Goal: Task Accomplishment & Management: Use online tool/utility

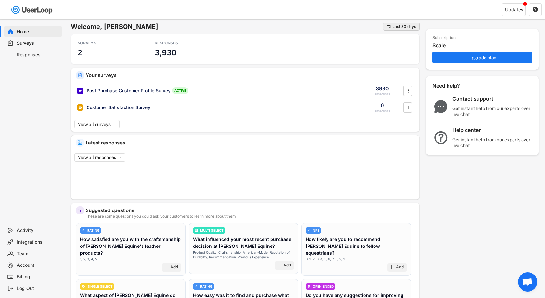
click at [400, 24] on div " Last 30 days" at bounding box center [401, 27] width 36 height 8
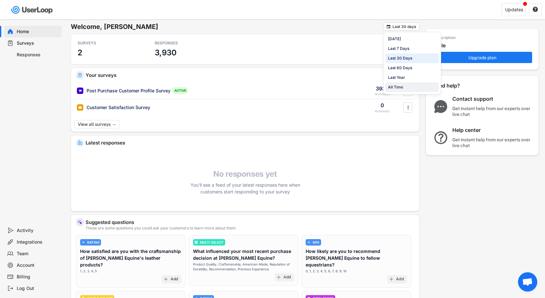
click at [392, 86] on div "All Time" at bounding box center [395, 87] width 15 height 6
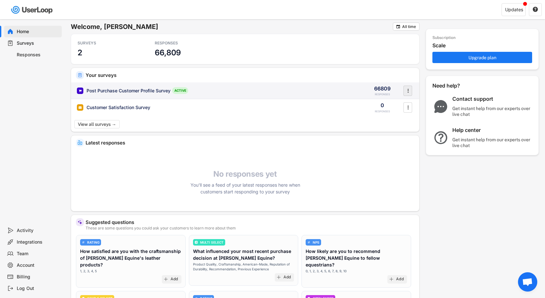
click at [407, 90] on icon "" at bounding box center [408, 91] width 6 height 10
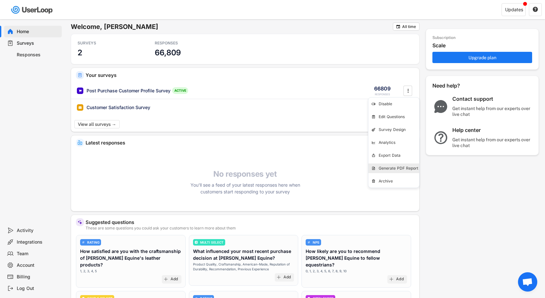
click at [387, 171] on div "Generate PDF Report" at bounding box center [394, 169] width 51 height 10
select select ""1348695171700984260__LOOKUP__1687454008659x315351831942733950""
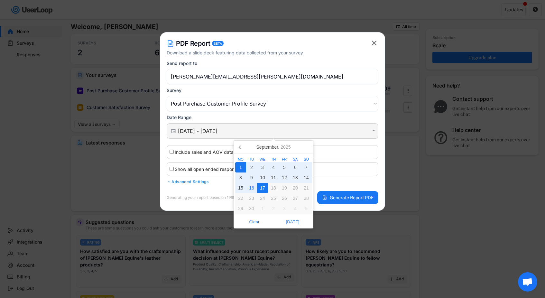
click at [347, 132] on input "[DATE] - [DATE]" at bounding box center [273, 131] width 191 height 6
click at [240, 148] on icon at bounding box center [240, 147] width 2 height 3
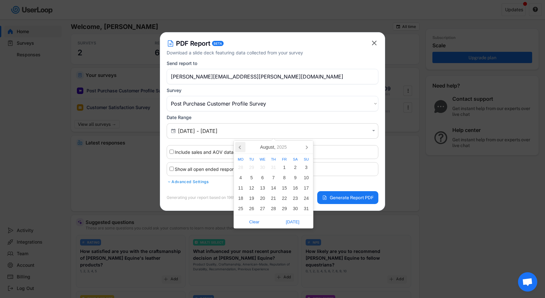
click at [240, 148] on icon at bounding box center [240, 147] width 2 height 3
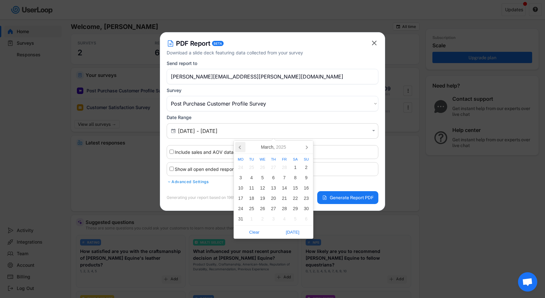
click at [240, 148] on icon at bounding box center [240, 147] width 2 height 3
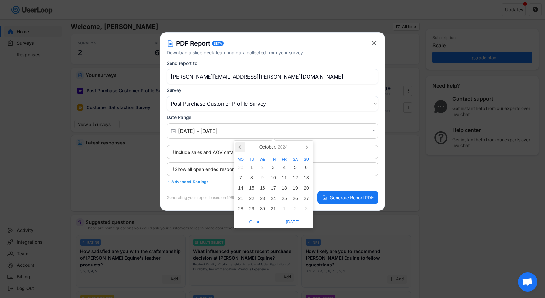
click at [240, 148] on icon at bounding box center [240, 147] width 2 height 3
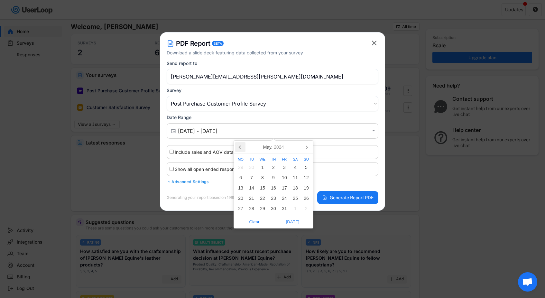
click at [240, 148] on icon at bounding box center [240, 147] width 2 height 3
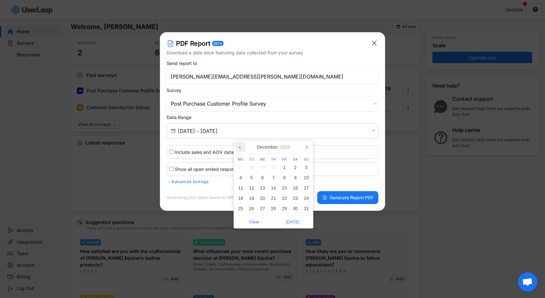
click at [240, 148] on icon at bounding box center [240, 147] width 2 height 3
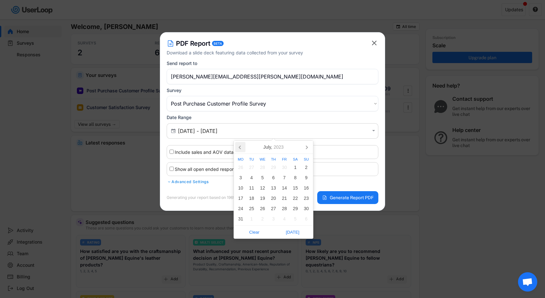
click at [240, 148] on icon at bounding box center [240, 147] width 2 height 3
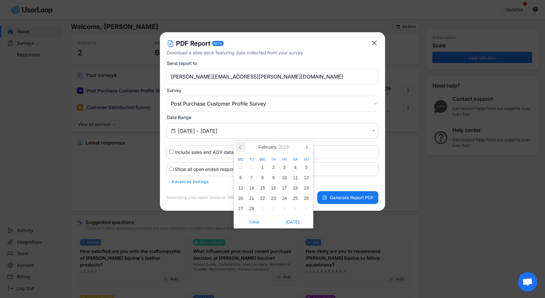
click at [240, 148] on icon at bounding box center [240, 147] width 2 height 3
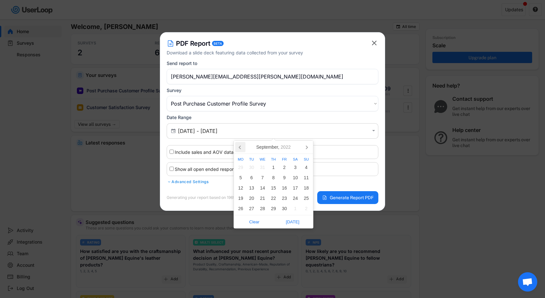
click at [240, 148] on icon at bounding box center [240, 147] width 2 height 3
click at [241, 149] on icon at bounding box center [240, 147] width 2 height 3
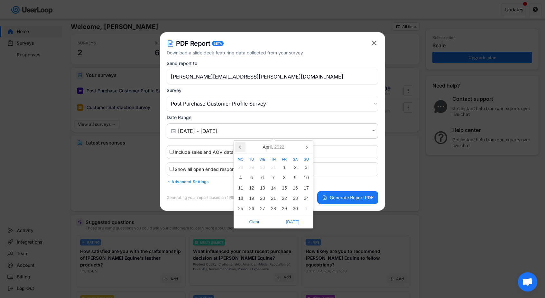
click at [241, 149] on icon at bounding box center [240, 147] width 2 height 3
click at [250, 167] on div "1" at bounding box center [251, 167] width 11 height 10
click at [308, 147] on icon at bounding box center [307, 147] width 2 height 3
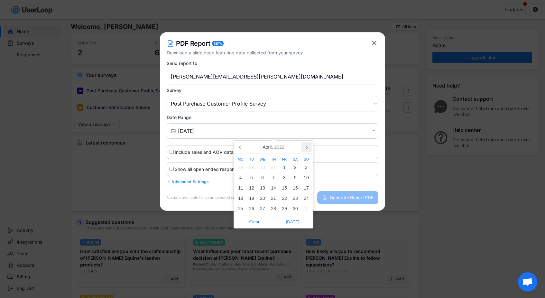
click at [308, 147] on icon at bounding box center [307, 147] width 2 height 3
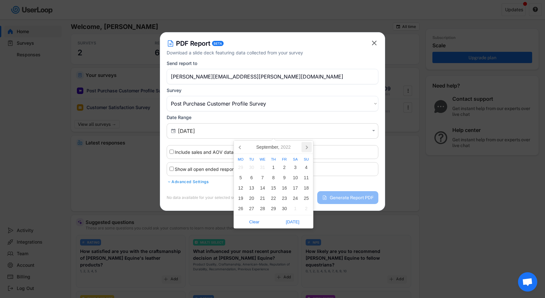
click at [308, 147] on icon at bounding box center [307, 147] width 2 height 3
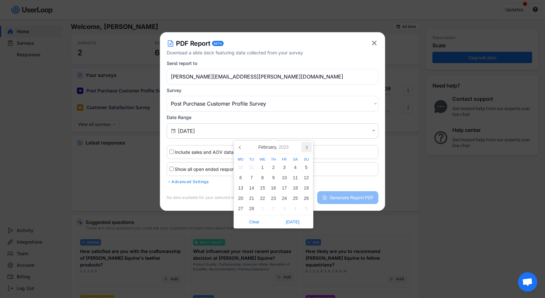
click at [308, 147] on icon at bounding box center [307, 147] width 2 height 3
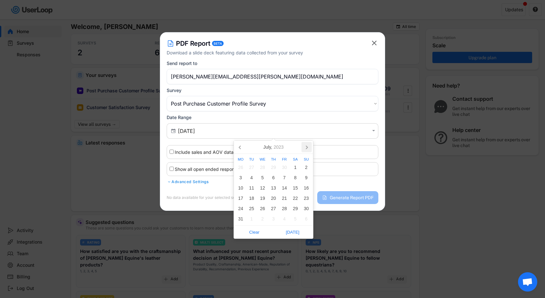
click at [308, 147] on icon at bounding box center [307, 147] width 2 height 3
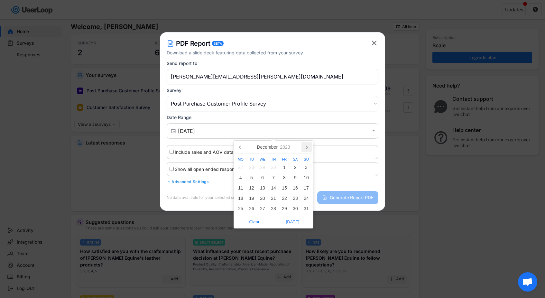
click at [308, 147] on icon at bounding box center [307, 147] width 2 height 3
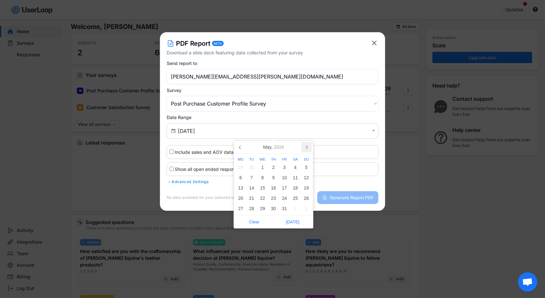
click at [308, 147] on icon at bounding box center [307, 147] width 2 height 3
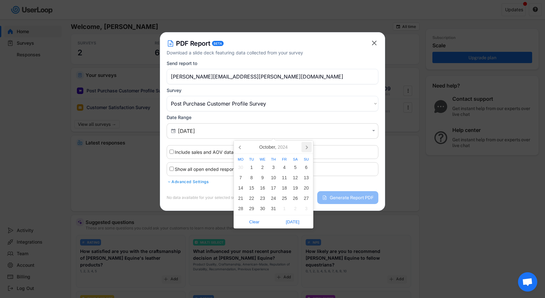
click at [308, 147] on icon at bounding box center [307, 147] width 2 height 3
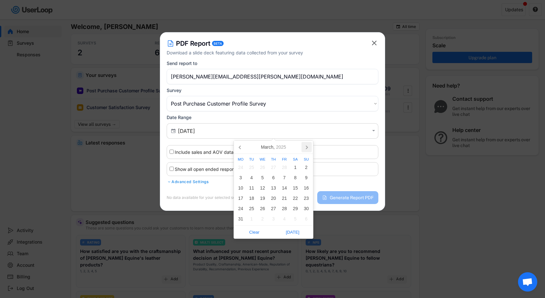
click at [308, 147] on icon at bounding box center [307, 147] width 2 height 3
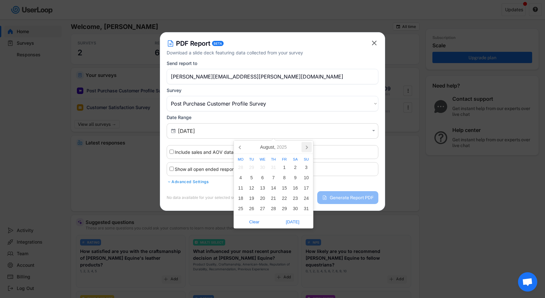
click at [308, 147] on icon at bounding box center [307, 147] width 2 height 3
click at [262, 187] on div "17" at bounding box center [262, 188] width 11 height 10
type input "[DATE] - [DATE]"
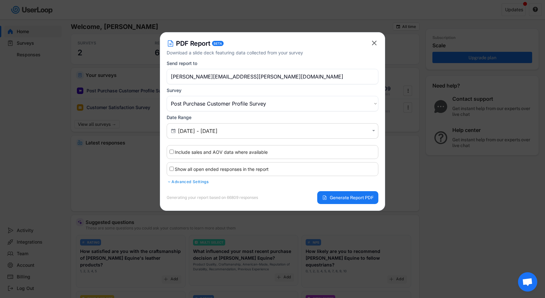
click at [172, 169] on input "Show all open ended responses in the report" at bounding box center [172, 169] width 4 height 4
checkbox input "true"
click at [171, 151] on input "Include sales and AOV data where available" at bounding box center [172, 152] width 4 height 4
checkbox input "true"
click at [346, 195] on span "Generate Report PDF" at bounding box center [352, 197] width 44 height 5
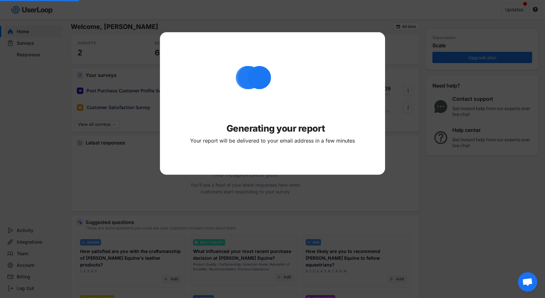
select select ""PLACEHOLDER_1427118222253""
type input "[DATE] - [DATE]"
checkbox input "false"
